Goal: Task Accomplishment & Management: Use online tool/utility

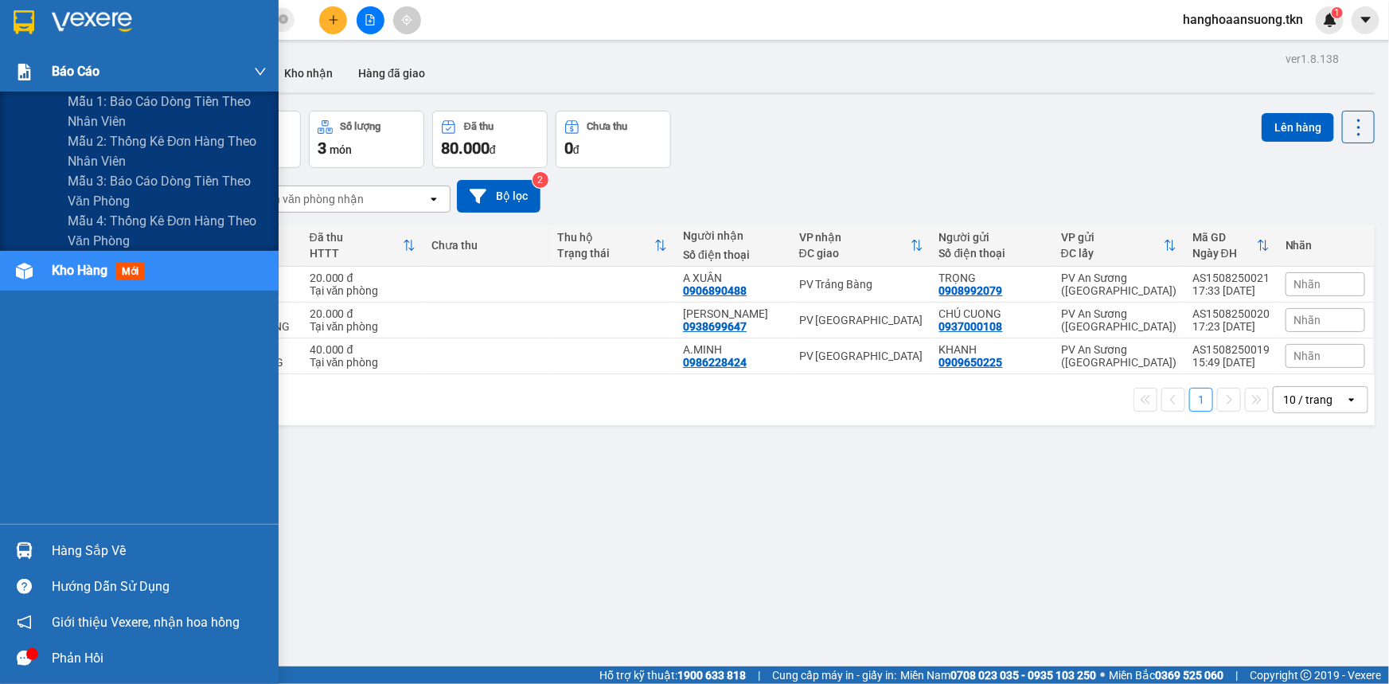
click at [46, 71] on div "Báo cáo" at bounding box center [139, 72] width 279 height 40
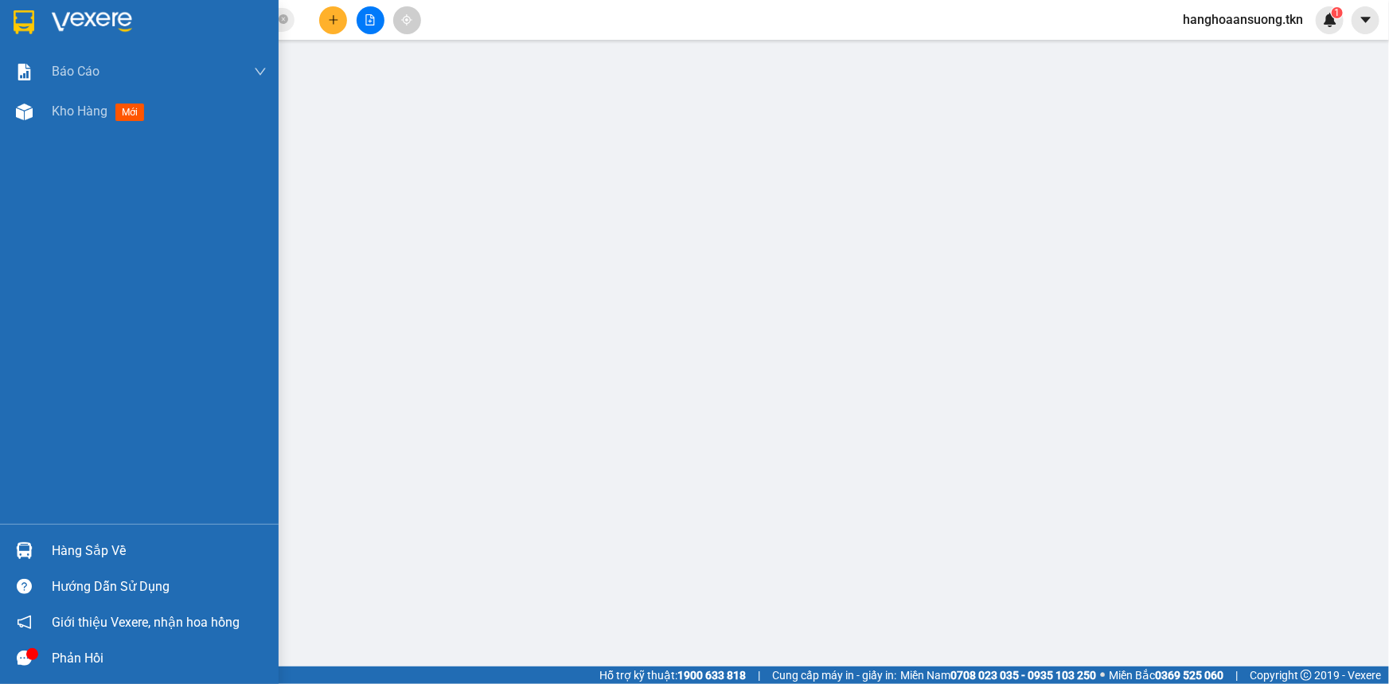
click at [97, 544] on div "Hàng sắp về" at bounding box center [159, 551] width 215 height 24
click at [16, 17] on img at bounding box center [24, 22] width 21 height 24
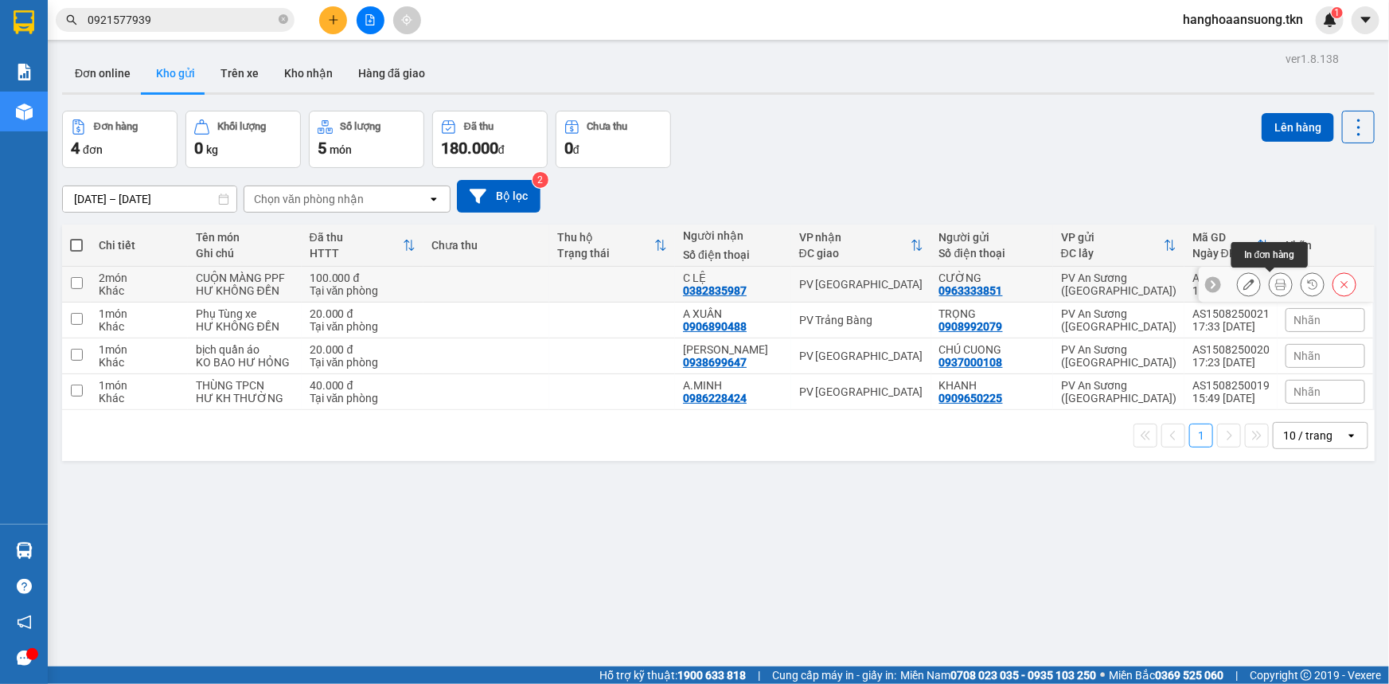
click at [1275, 280] on icon at bounding box center [1280, 284] width 11 height 11
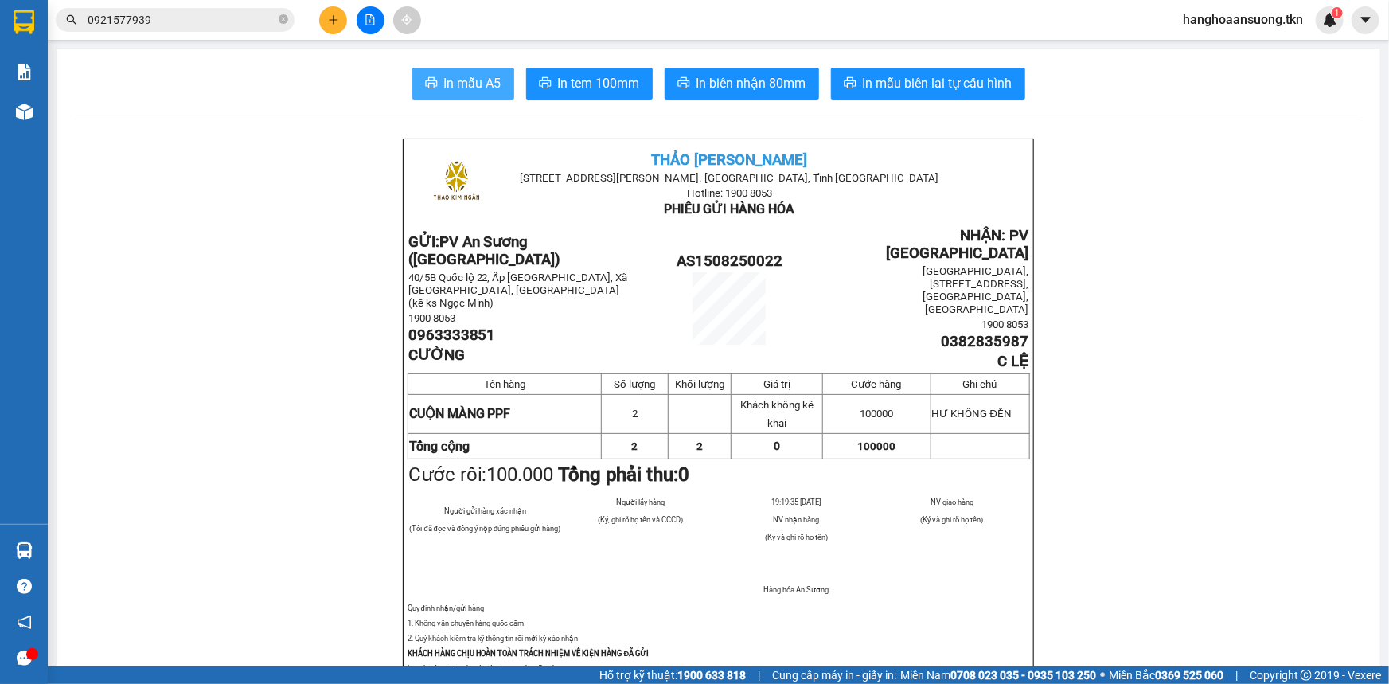
click at [456, 80] on span "In mẫu A5" at bounding box center [472, 83] width 57 height 20
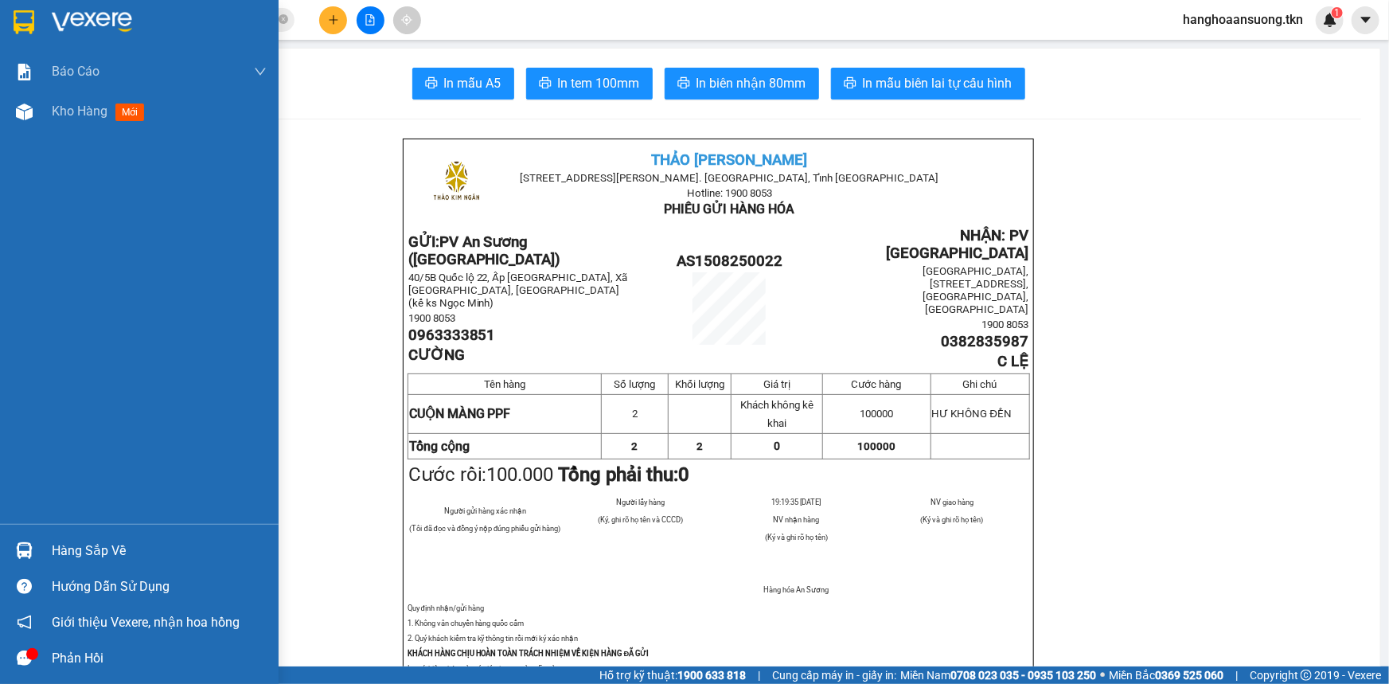
click at [20, 23] on img at bounding box center [24, 22] width 21 height 24
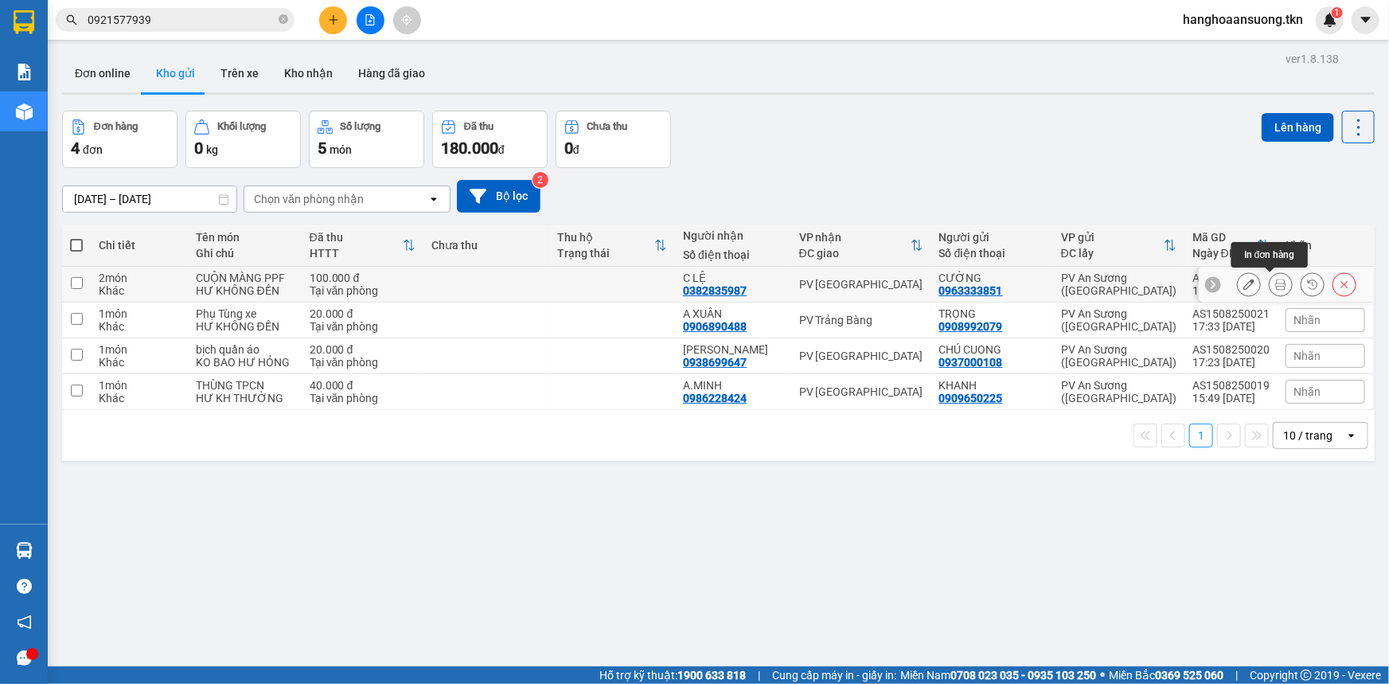
click at [1275, 284] on icon at bounding box center [1280, 284] width 11 height 11
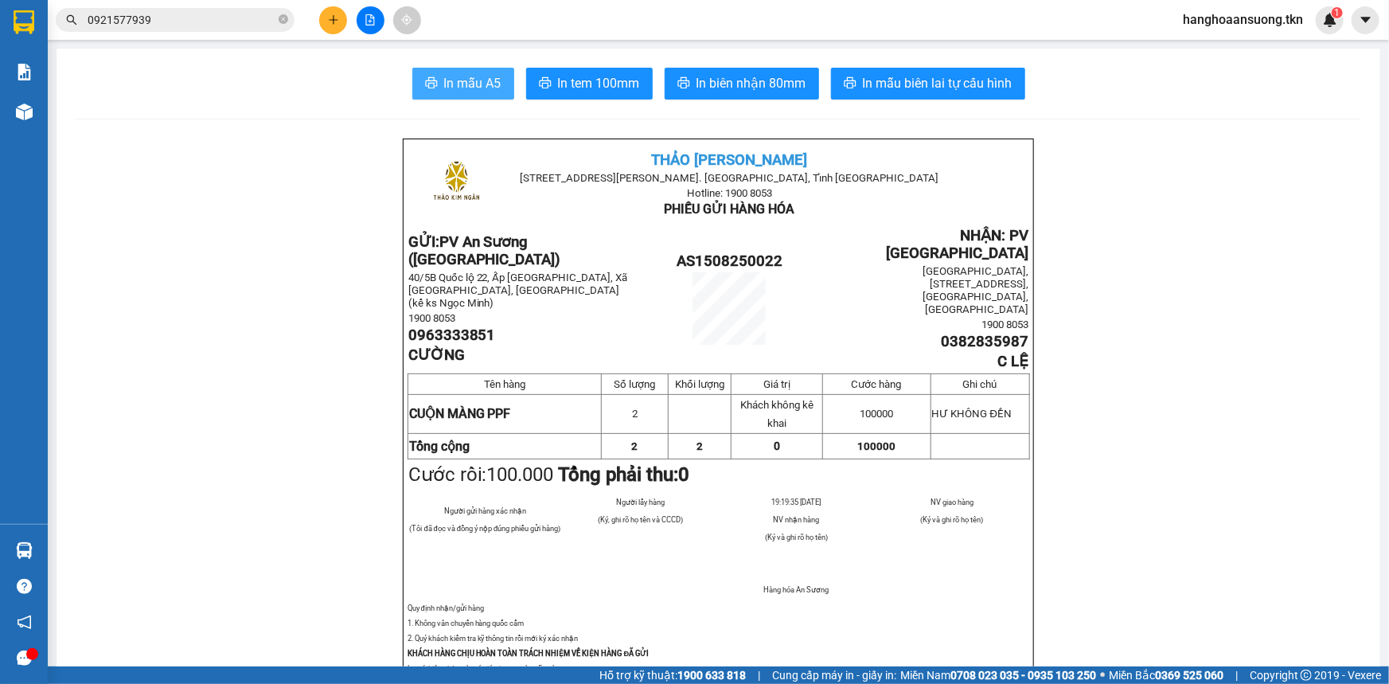
click at [460, 84] on span "In mẫu A5" at bounding box center [472, 83] width 57 height 20
drag, startPoint x: 1388, startPoint y: 538, endPoint x: 1120, endPoint y: 90, distance: 522.3
click at [1120, 90] on div "In mẫu A5 In tem 100mm In biên nhận 80mm In mẫu biên lai tự cấu hình" at bounding box center [718, 84] width 1285 height 32
